Goal: Transaction & Acquisition: Download file/media

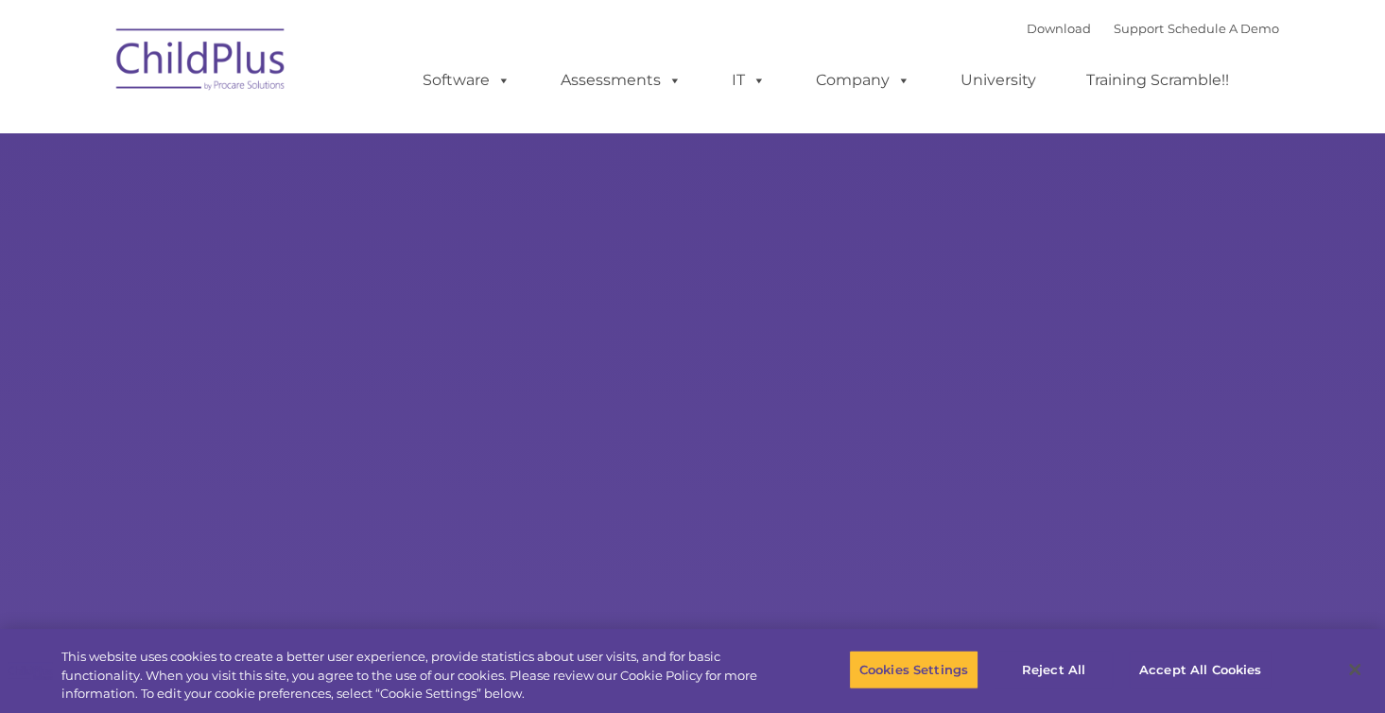
select select "MEDIUM"
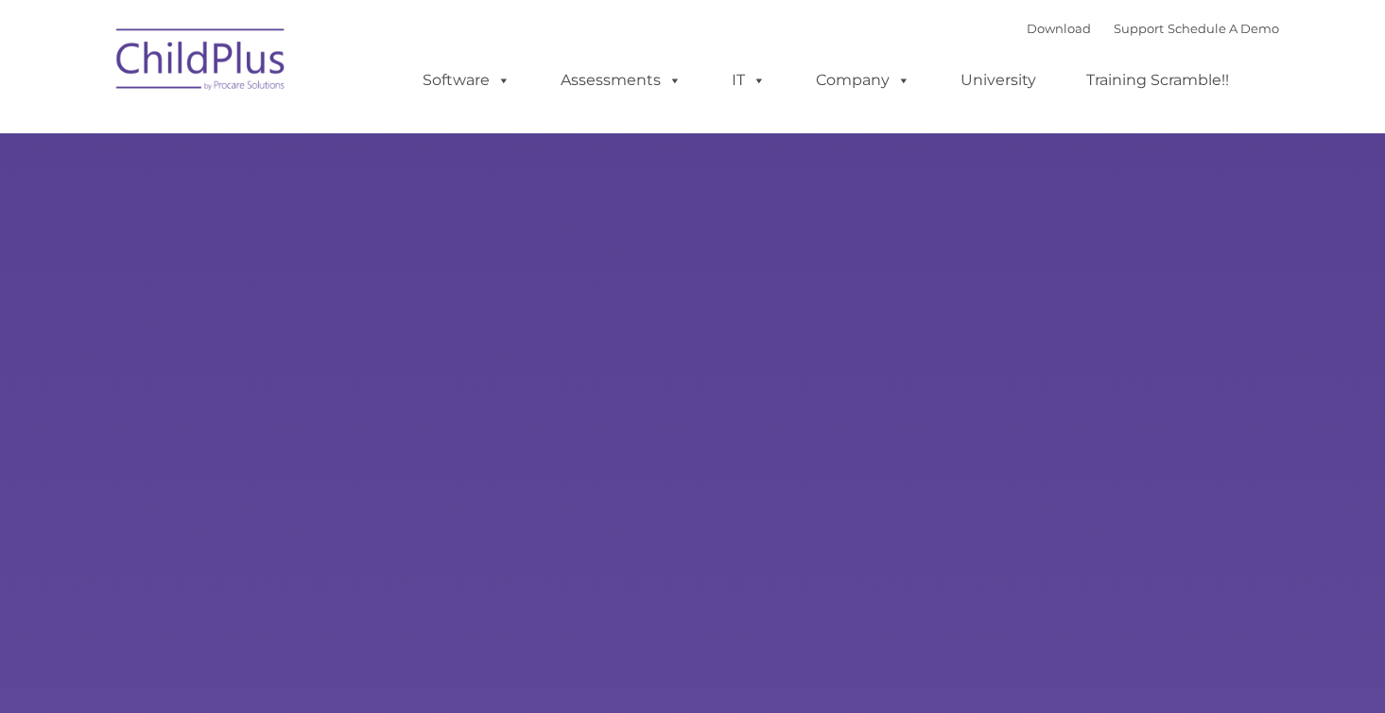
select select "MEDIUM"
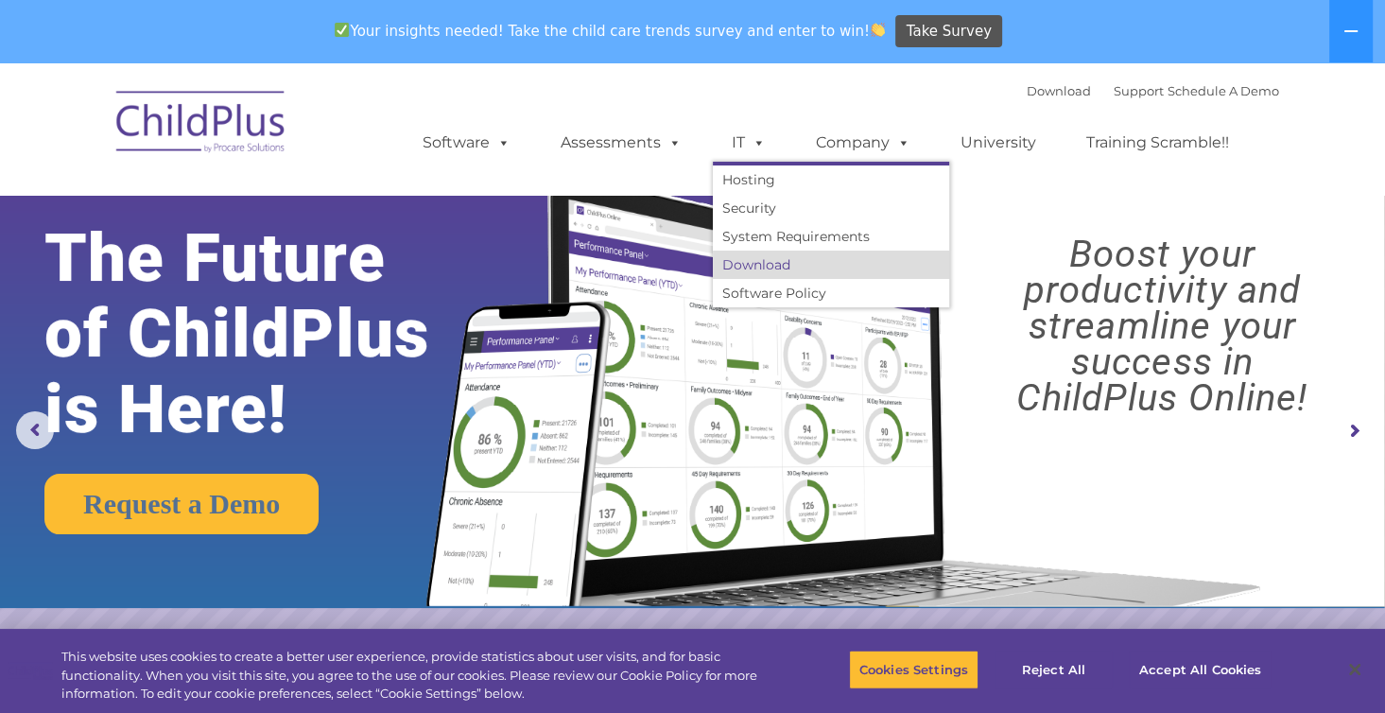
click at [745, 262] on link "Download" at bounding box center [831, 265] width 236 height 28
